Goal: Find specific page/section: Find specific page/section

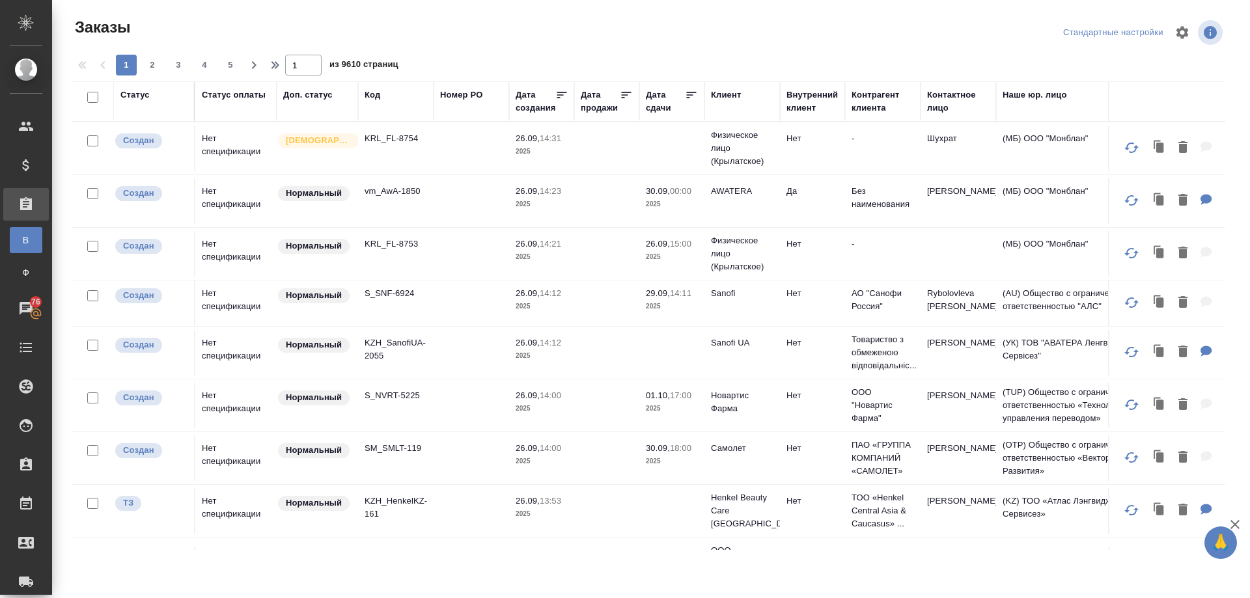
click at [727, 91] on div "Клиент" at bounding box center [726, 95] width 30 height 13
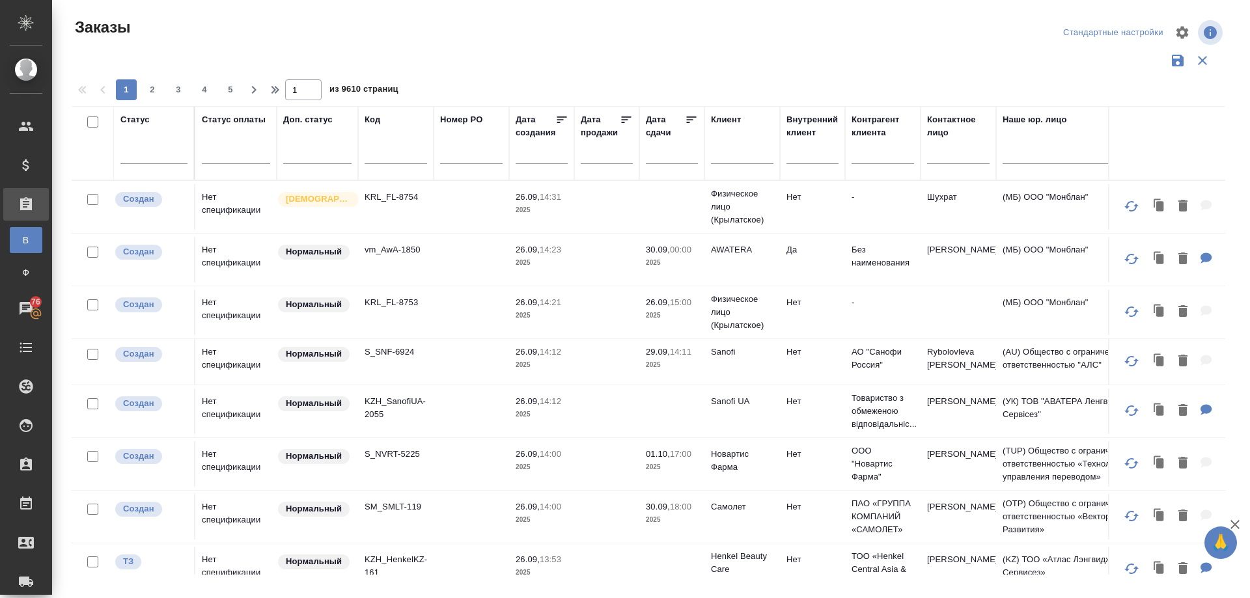
click at [727, 111] on th "Клиент" at bounding box center [742, 143] width 76 height 74
paste input "sanofi ua"
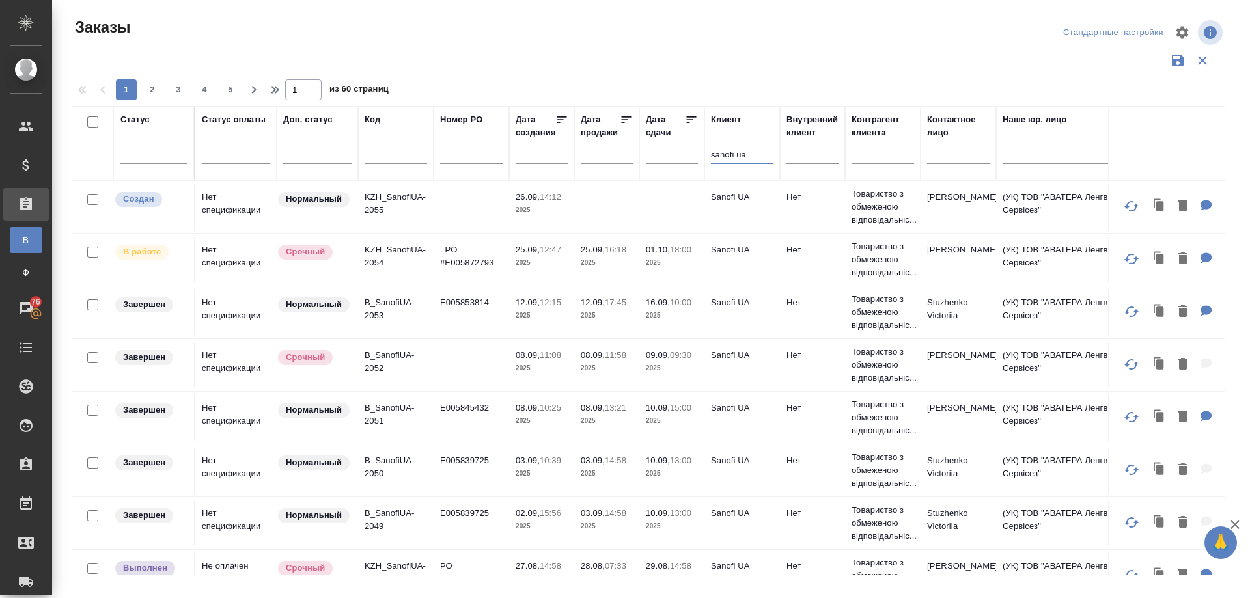
type input "sanofi ua"
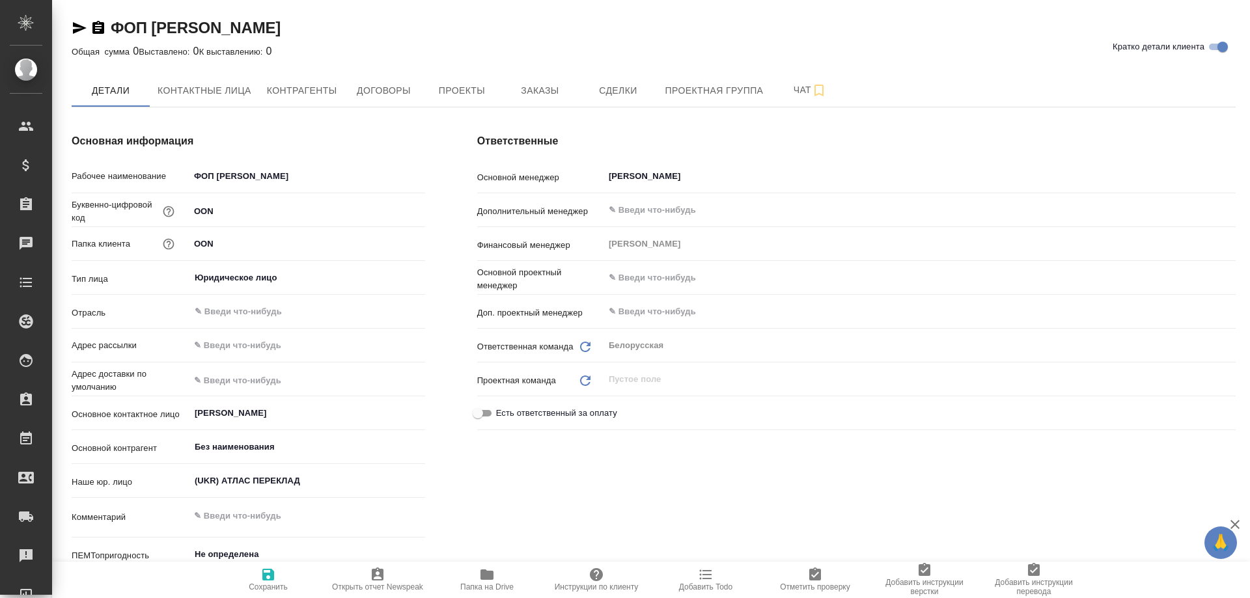
type textarea "x"
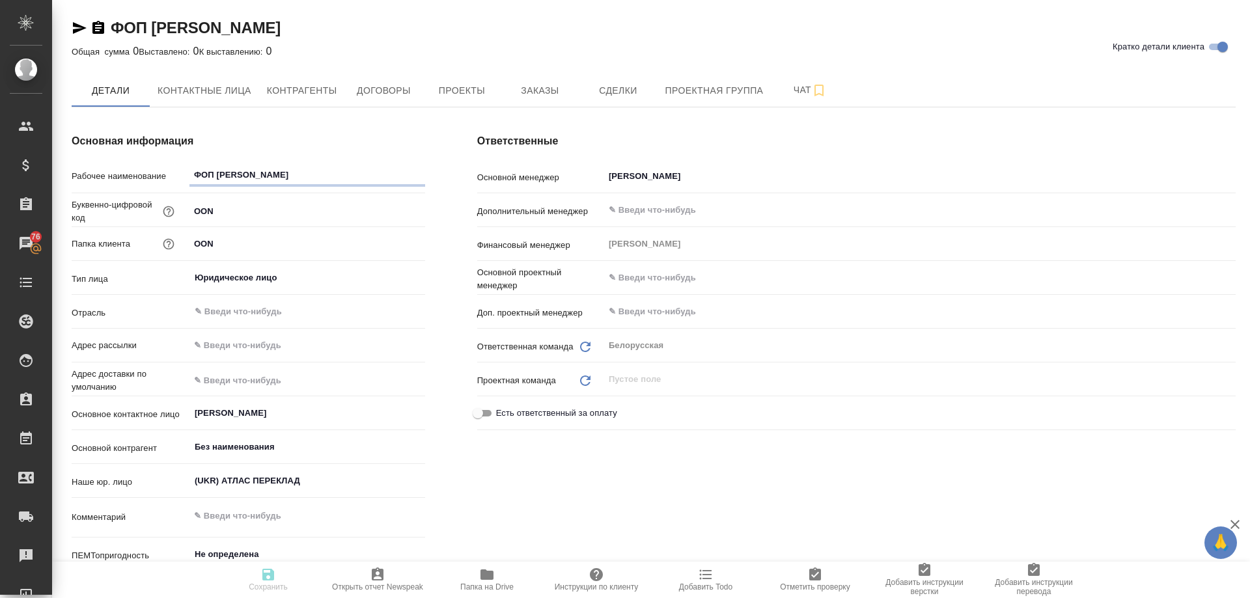
type textarea "x"
